Goal: Navigation & Orientation: Find specific page/section

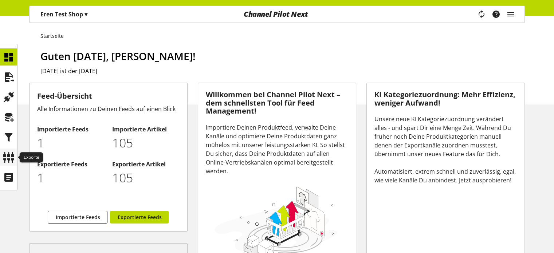
click at [10, 159] on icon at bounding box center [9, 157] width 12 height 15
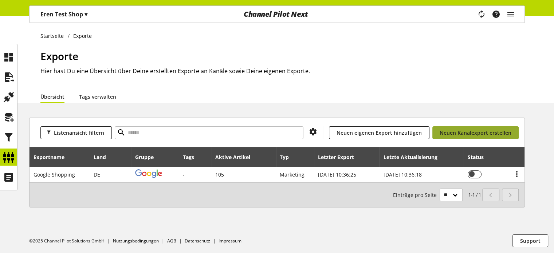
click at [466, 133] on span "Neuen Kanalexport erstellen" at bounding box center [475, 133] width 72 height 8
select select "**"
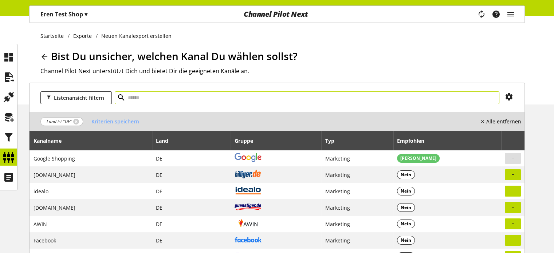
click at [205, 100] on input "text" at bounding box center [307, 97] width 384 height 13
type input "***"
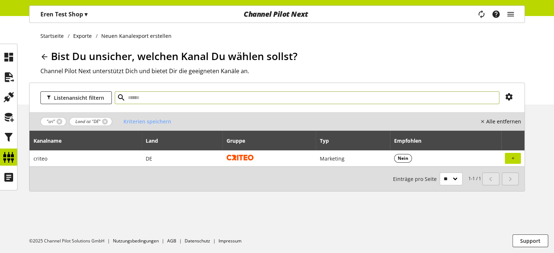
click at [388, 99] on input "text" at bounding box center [307, 97] width 384 height 13
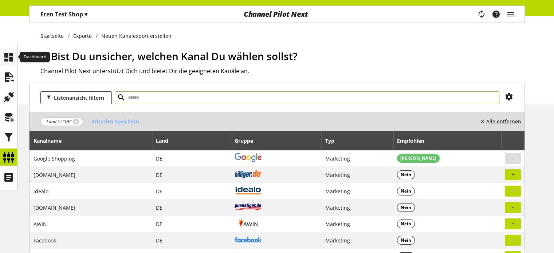
click at [1, 55] on div at bounding box center [8, 56] width 17 height 17
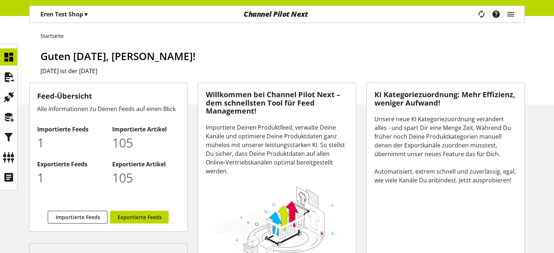
click at [74, 19] on div "Eren Test Shop ▾" at bounding box center [64, 14] width 64 height 13
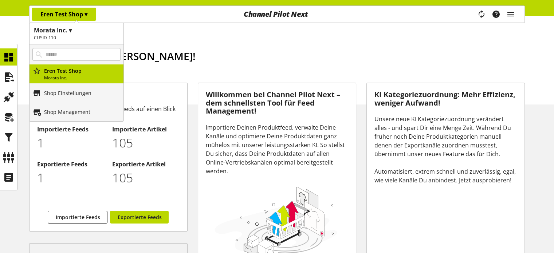
click at [84, 14] on span "▾" at bounding box center [85, 14] width 3 height 8
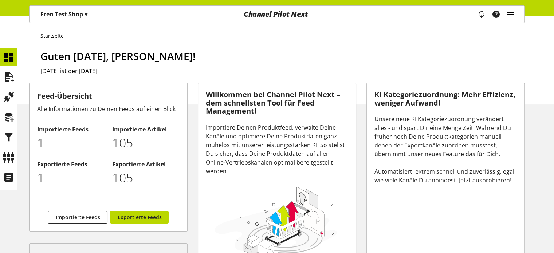
click at [513, 15] on icon "main navigation" at bounding box center [510, 14] width 9 height 13
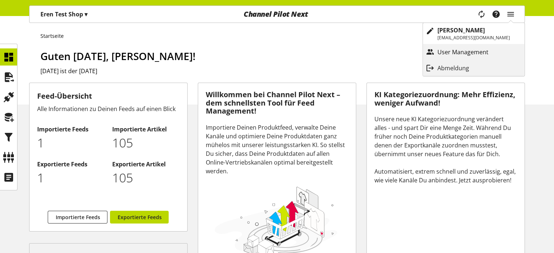
click at [470, 51] on p "User Management" at bounding box center [470, 52] width 66 height 9
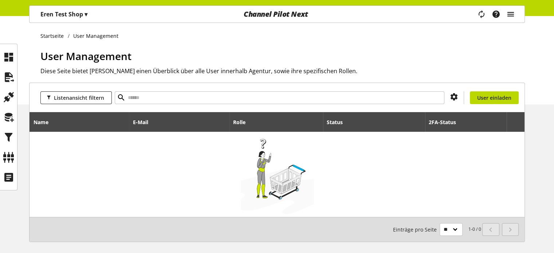
click at [506, 9] on icon "main navigation" at bounding box center [510, 14] width 9 height 13
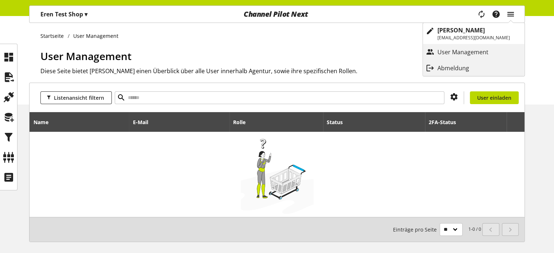
click at [510, 11] on icon "main navigation" at bounding box center [510, 14] width 9 height 13
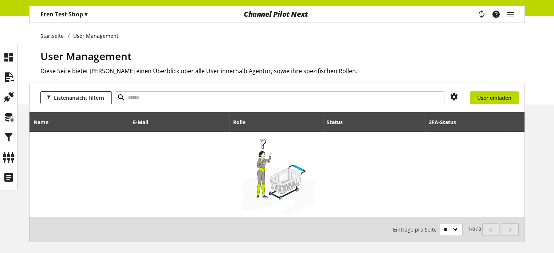
click at [267, 11] on div "Channel Pilot Next" at bounding box center [276, 14] width 166 height 17
click at [83, 17] on p "Eren Test Shop ▾" at bounding box center [63, 14] width 47 height 9
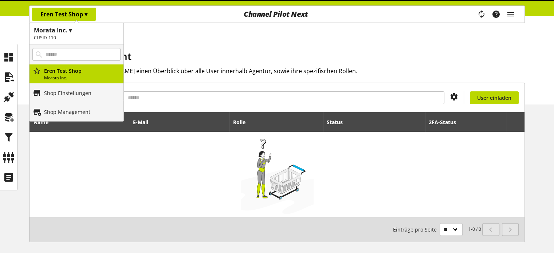
click at [79, 17] on p "Eren Test Shop ▾" at bounding box center [63, 14] width 47 height 9
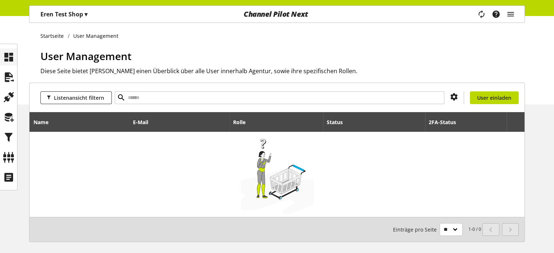
click at [8, 54] on icon at bounding box center [9, 57] width 12 height 15
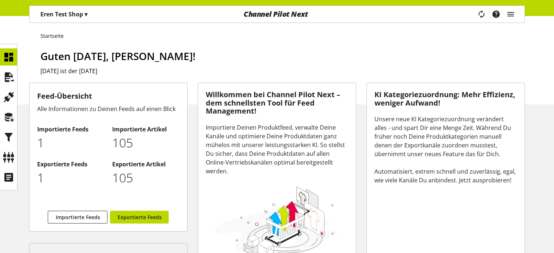
drag, startPoint x: 266, startPoint y: 20, endPoint x: 270, endPoint y: 15, distance: 6.5
click at [266, 20] on div "Channel Pilot Next" at bounding box center [276, 14] width 166 height 17
click at [270, 15] on div "Channel Pilot Next" at bounding box center [276, 14] width 166 height 17
click at [508, 16] on icon "main navigation" at bounding box center [510, 14] width 9 height 13
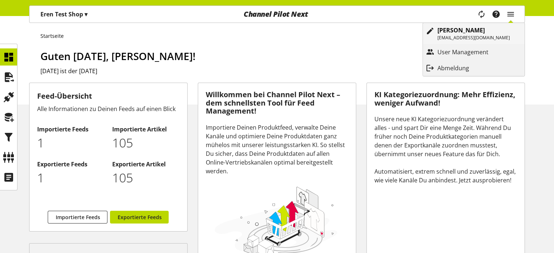
click at [483, 37] on p "[EMAIL_ADDRESS][DOMAIN_NAME]" at bounding box center [473, 38] width 72 height 7
select select "**"
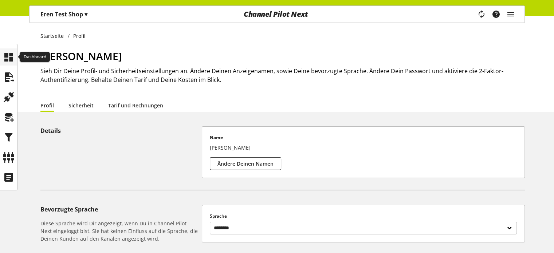
click at [6, 55] on icon at bounding box center [9, 57] width 12 height 15
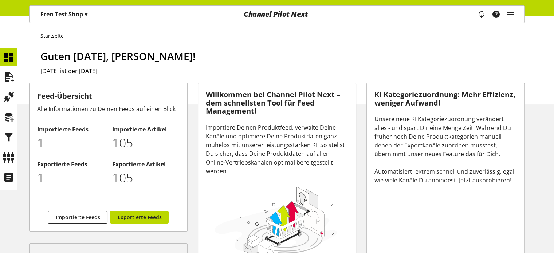
click at [520, 11] on div "Task-Manager Hilfe-Center [PERSON_NAME] [EMAIL_ADDRESS][DOMAIN_NAME] User Manag…" at bounding box center [498, 14] width 51 height 17
click at [512, 14] on icon "main navigation" at bounding box center [510, 14] width 9 height 13
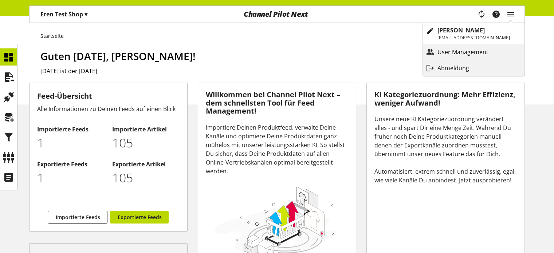
click at [471, 48] on p "User Management" at bounding box center [470, 52] width 66 height 9
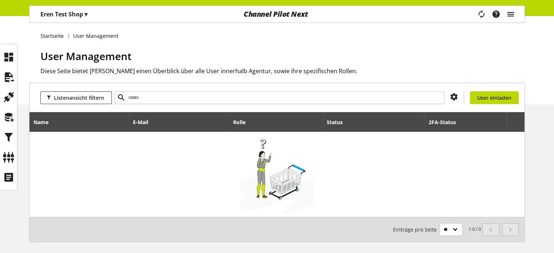
click at [510, 14] on icon "main navigation" at bounding box center [510, 14] width 9 height 13
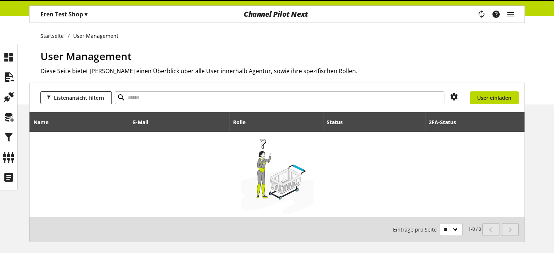
drag, startPoint x: 518, startPoint y: 13, endPoint x: 507, endPoint y: 13, distance: 11.7
click at [511, 13] on div "Task-Manager Hilfe-Center [PERSON_NAME] [EMAIL_ADDRESS][DOMAIN_NAME] User Manag…" at bounding box center [498, 14] width 51 height 17
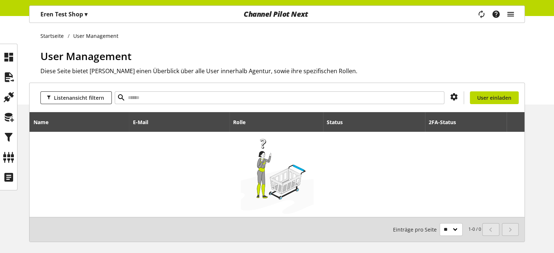
click at [507, 13] on icon "main navigation" at bounding box center [510, 14] width 9 height 13
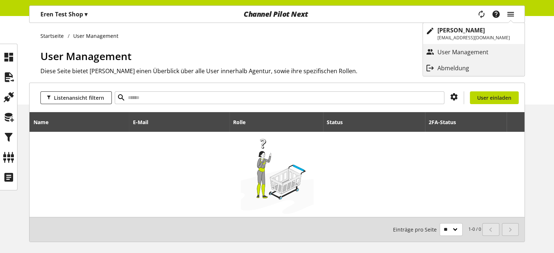
click at [512, 13] on icon "main navigation" at bounding box center [510, 14] width 9 height 13
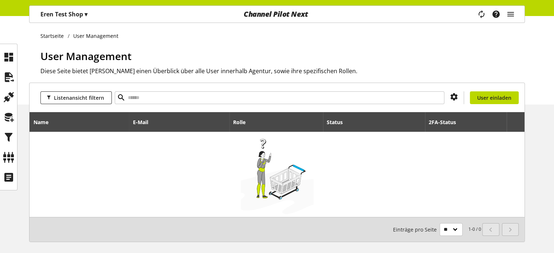
click at [344, 43] on div "Startseite User Management User Management Diese Seite bietet Dir einen Überbli…" at bounding box center [277, 60] width 554 height 88
click at [288, 19] on div "Channel Pilot Next" at bounding box center [276, 14] width 166 height 17
click at [0, 50] on div at bounding box center [8, 56] width 17 height 17
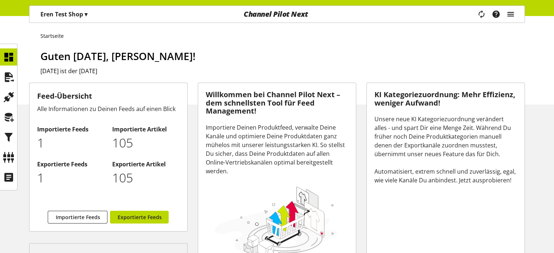
click at [513, 16] on icon "main navigation" at bounding box center [510, 14] width 9 height 13
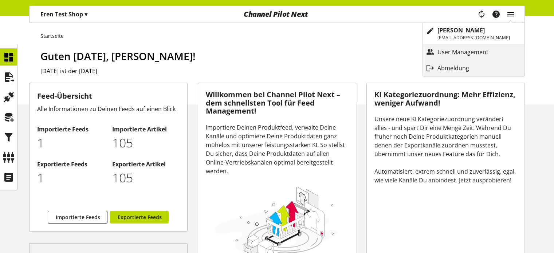
click at [511, 14] on icon "main navigation" at bounding box center [510, 14] width 9 height 13
